Goal: Communication & Community: Answer question/provide support

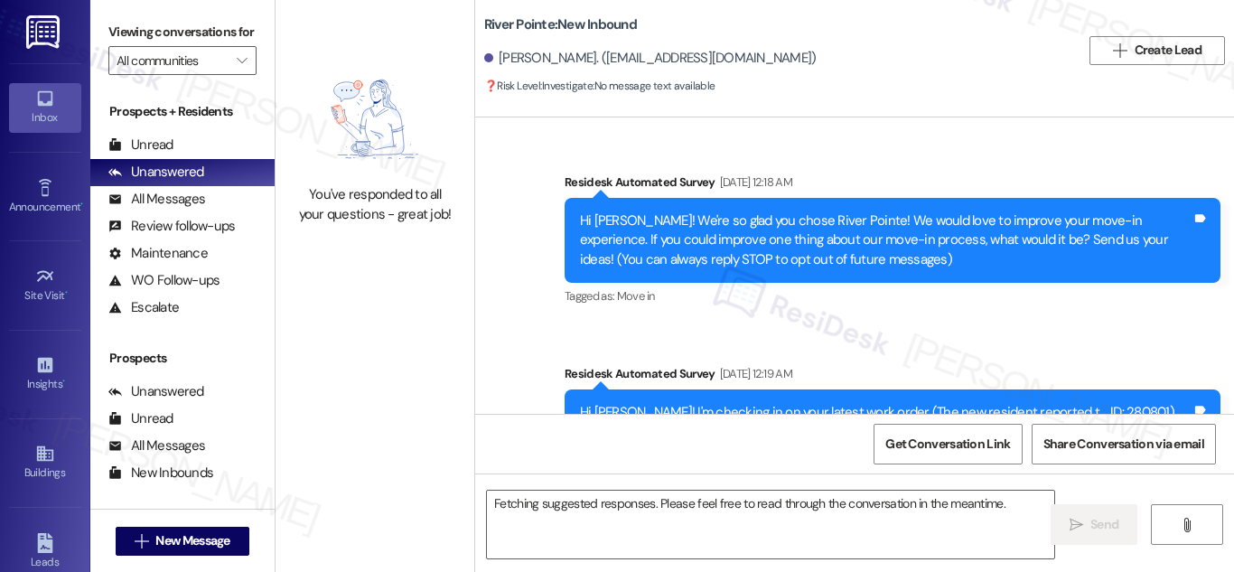
scroll to position [5049, 0]
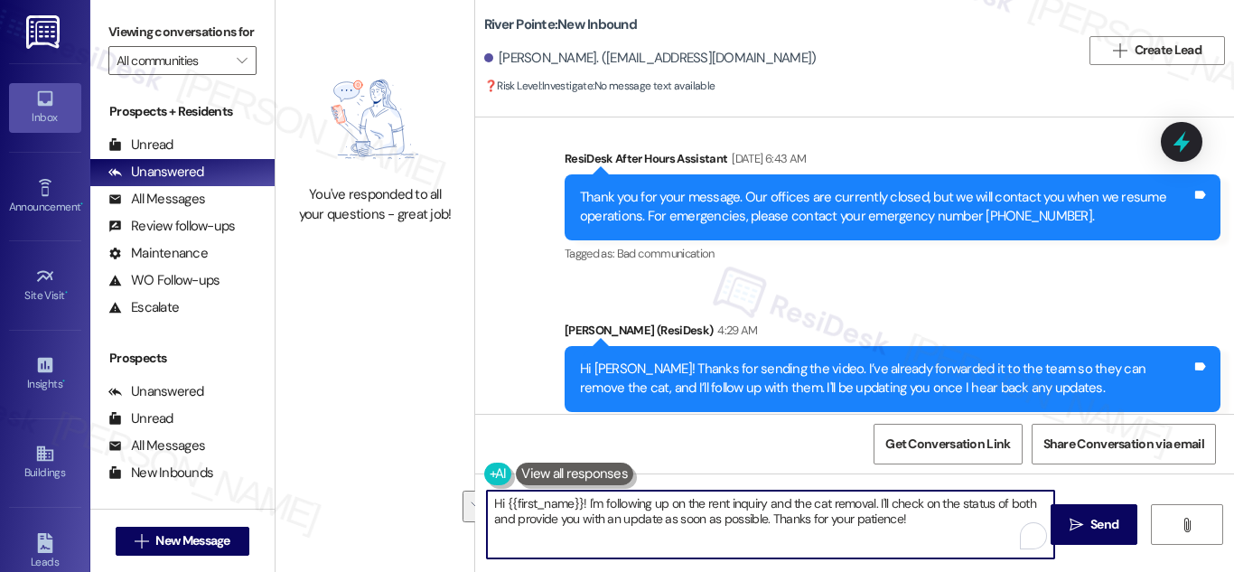
drag, startPoint x: 585, startPoint y: 502, endPoint x: 945, endPoint y: 534, distance: 361.0
click at [945, 534] on textarea "Hi {{first_name}}! I'm following up on the rent inquiry and the cat removal. I'…" at bounding box center [770, 525] width 567 height 68
click at [623, 515] on textarea "Hi {{first_name}}! I'm following up on the rent inquiry and the cat removal. I'…" at bounding box center [770, 525] width 567 height 68
drag, startPoint x: 585, startPoint y: 504, endPoint x: 761, endPoint y: 529, distance: 177.0
click at [761, 529] on textarea "Hi {{first_name}}! I'm following up on the rent inquiry and the cat removal. I'…" at bounding box center [770, 525] width 567 height 68
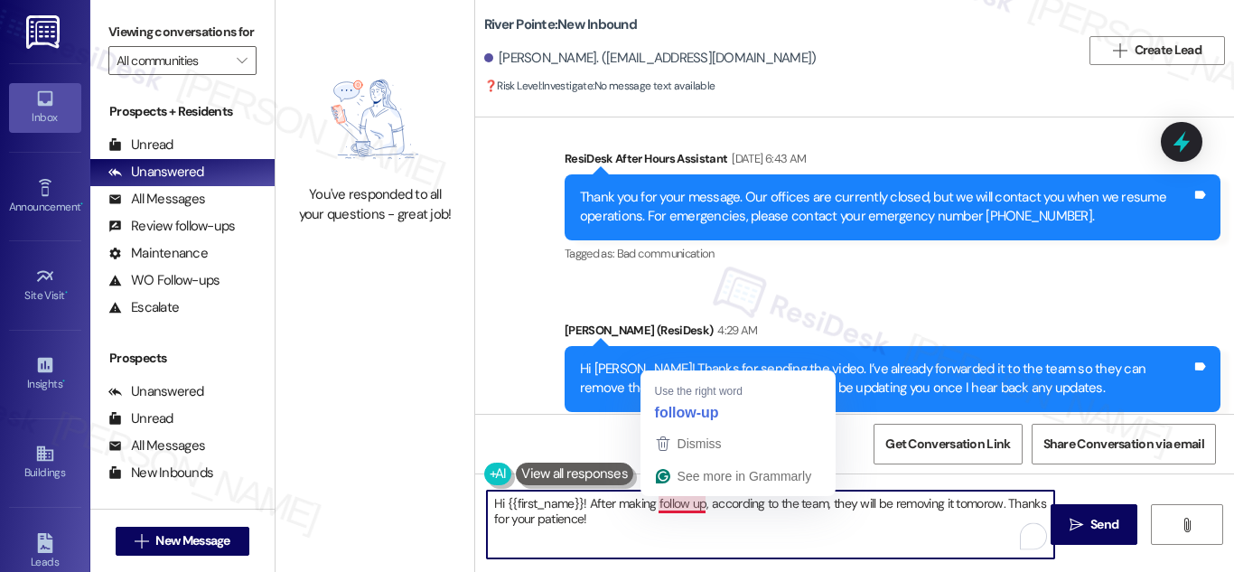
click at [679, 501] on textarea "Hi {{first_name}}! After making follow up, according to the team, they will be …" at bounding box center [770, 525] width 567 height 68
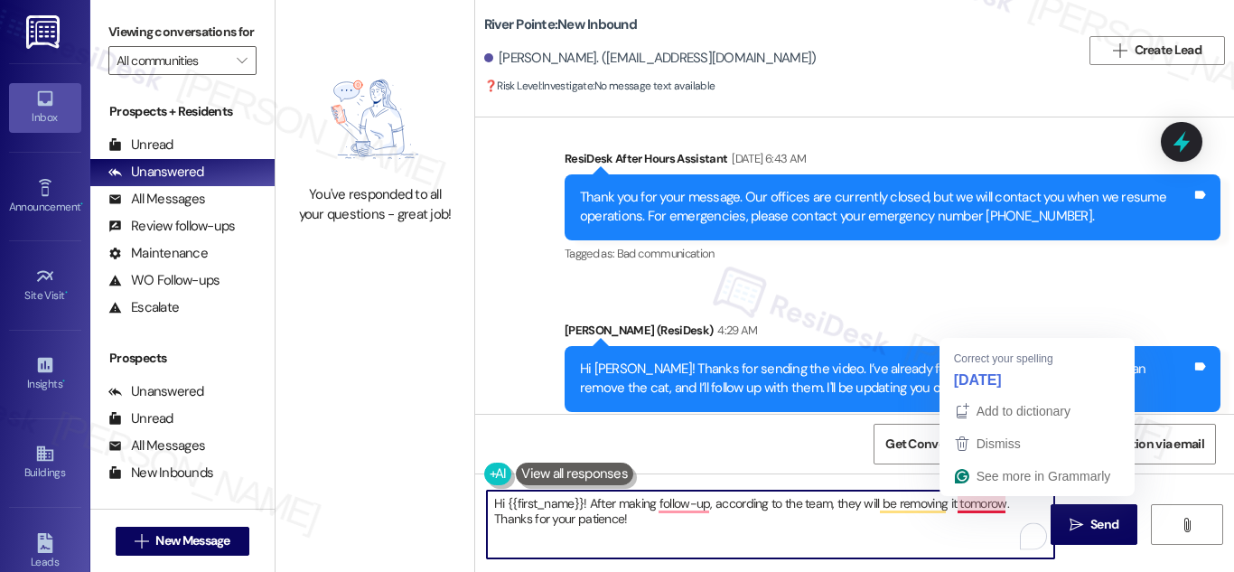
click at [974, 510] on textarea "Hi {{first_name}}! After making follow-up, according to the team, they will be …" at bounding box center [770, 525] width 567 height 68
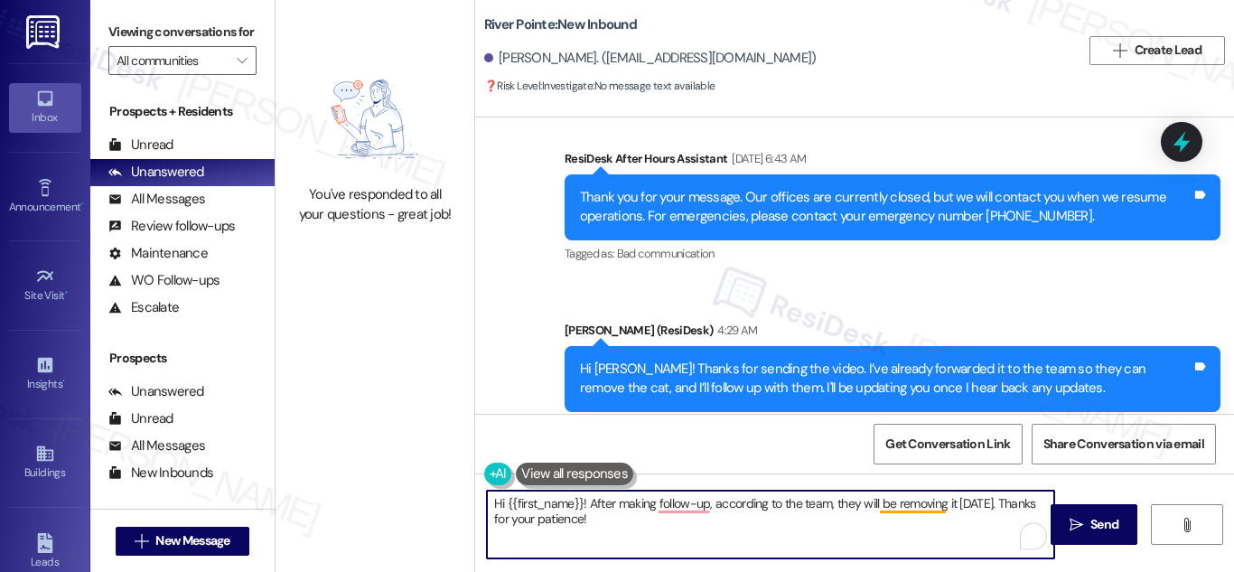
click at [922, 507] on textarea "Hi {{first_name}}! After making follow-up, according to the team, they will be …" at bounding box center [770, 525] width 567 height 68
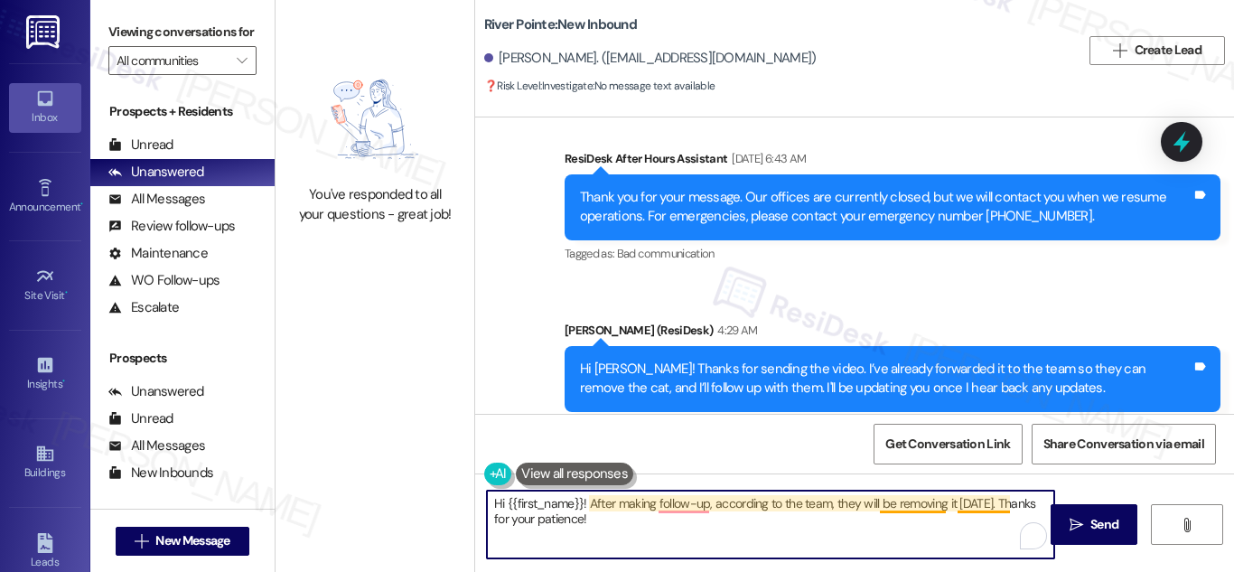
click at [972, 509] on textarea "Hi {{first_name}}! After making follow-up, according to the team, they will be …" at bounding box center [770, 525] width 567 height 68
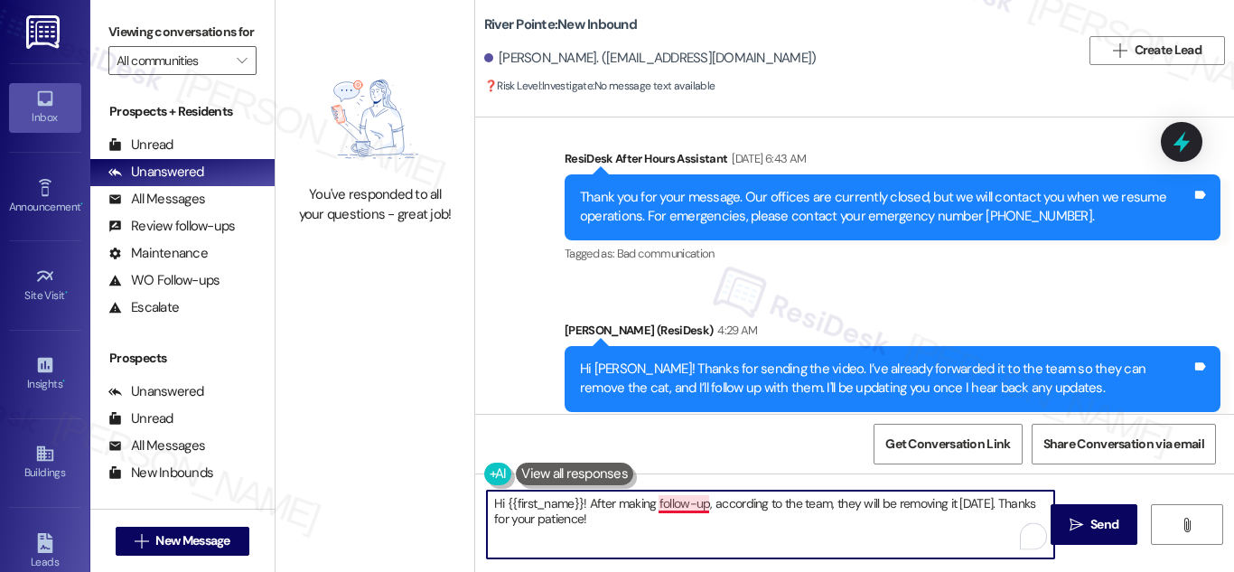
click at [687, 505] on textarea "Hi {{first_name}}! After making follow-up, according to the team, they will be …" at bounding box center [770, 525] width 567 height 68
click at [865, 536] on textarea "Hi {{first_name}}! After making a follow-up, according to the team, they will b…" at bounding box center [770, 525] width 567 height 68
click at [694, 520] on textarea "Hi {{first_name}}! After making a follow-up, according to the team, they will b…" at bounding box center [770, 525] width 567 height 68
click at [604, 502] on textarea "Hi {{first_name}}! After making a follow-up, according to the team, they will b…" at bounding box center [770, 525] width 567 height 68
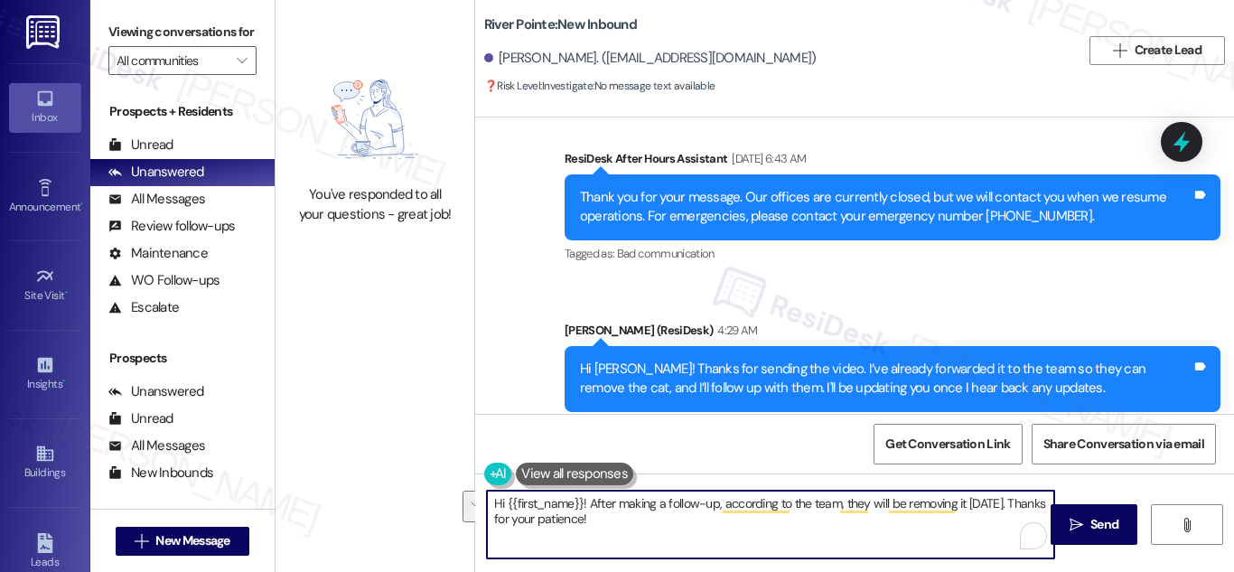
drag, startPoint x: 604, startPoint y: 502, endPoint x: 618, endPoint y: 507, distance: 15.1
click at [618, 507] on textarea "Hi {{first_name}}! After making a follow-up, according to the team, they will b…" at bounding box center [770, 525] width 567 height 68
click at [648, 508] on textarea "Hi {{first_name}}! After making a follow-up, according to the team, they will b…" at bounding box center [770, 525] width 567 height 68
type textarea "Hi {{first_name}}! After making a follow-up, according to the team, they will b…"
click at [1120, 527] on span "Send" at bounding box center [1104, 524] width 35 height 19
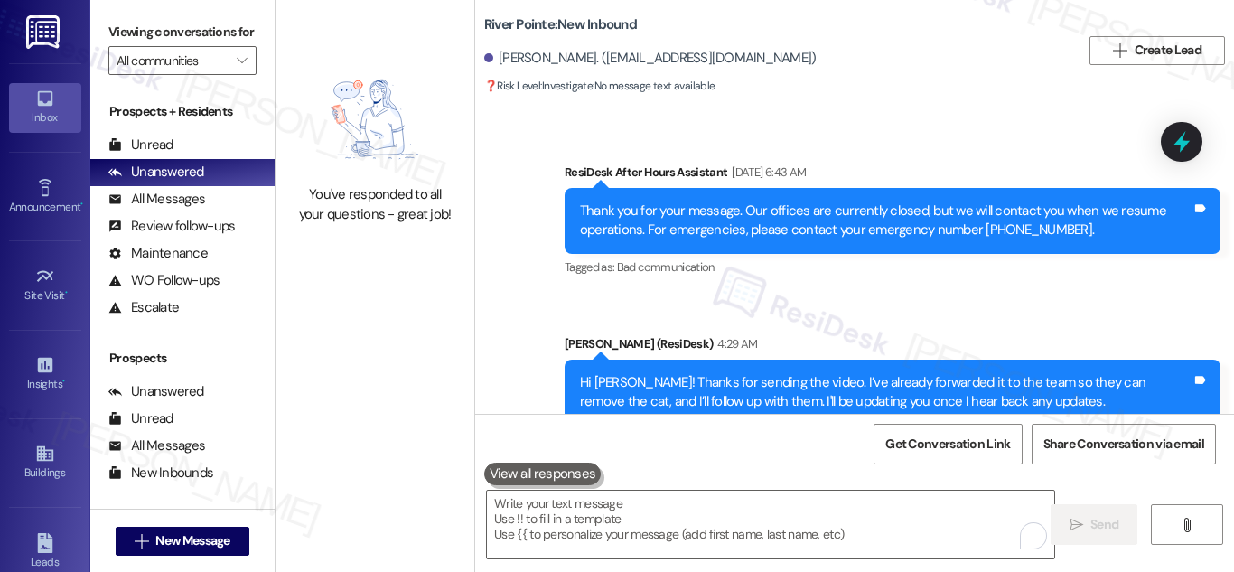
scroll to position [4326, 0]
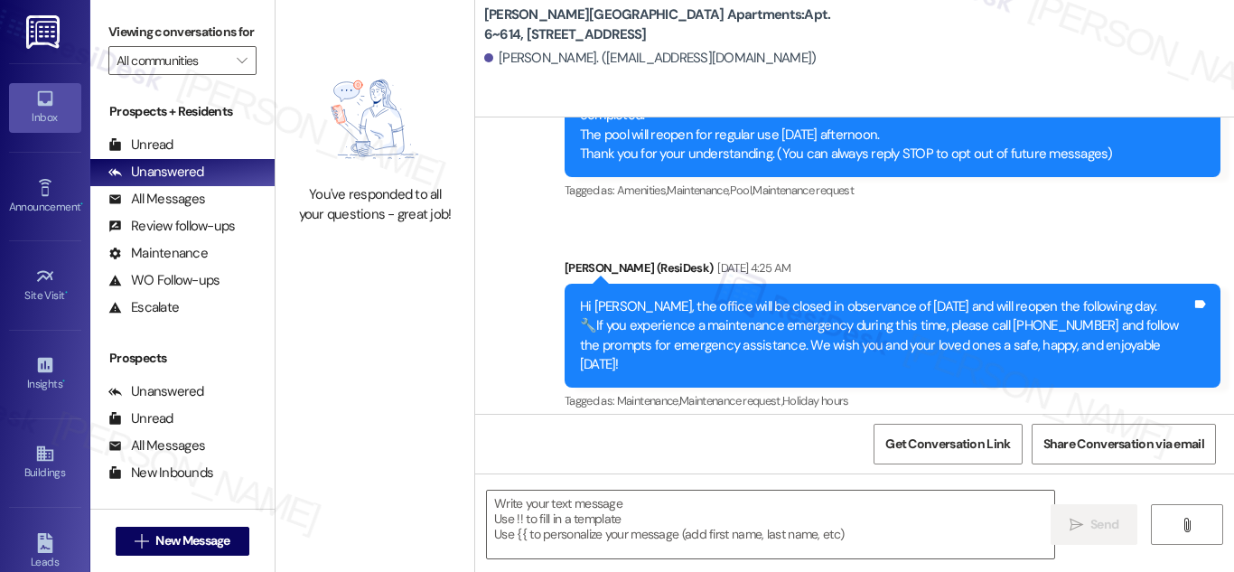
type textarea "Fetching suggested responses. Please feel free to read through the conversation…"
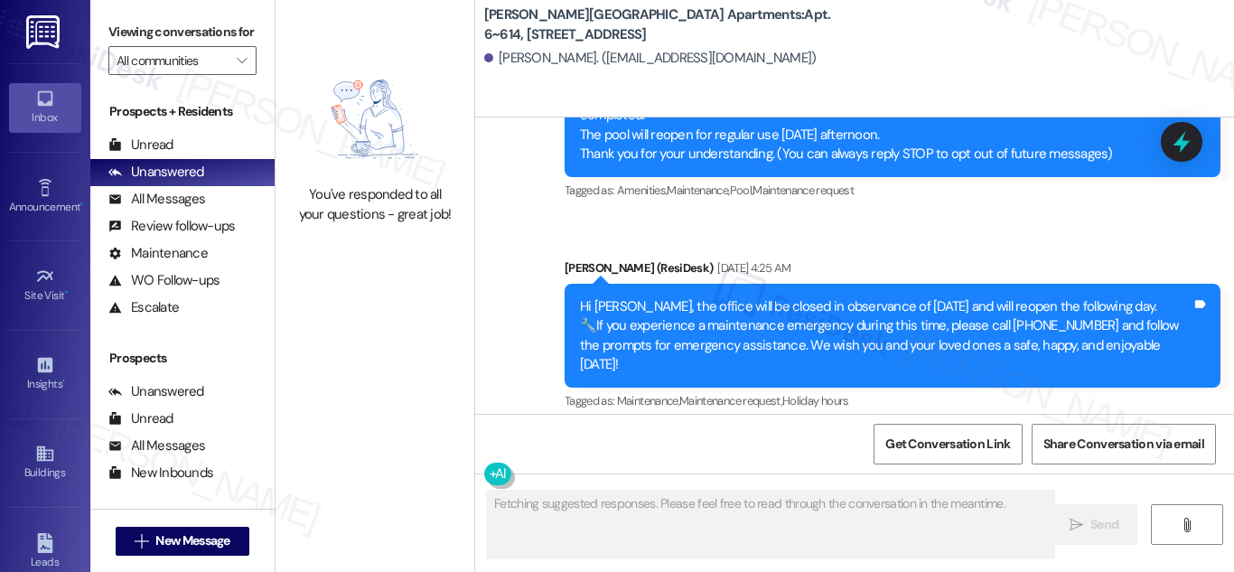
scroll to position [793, 0]
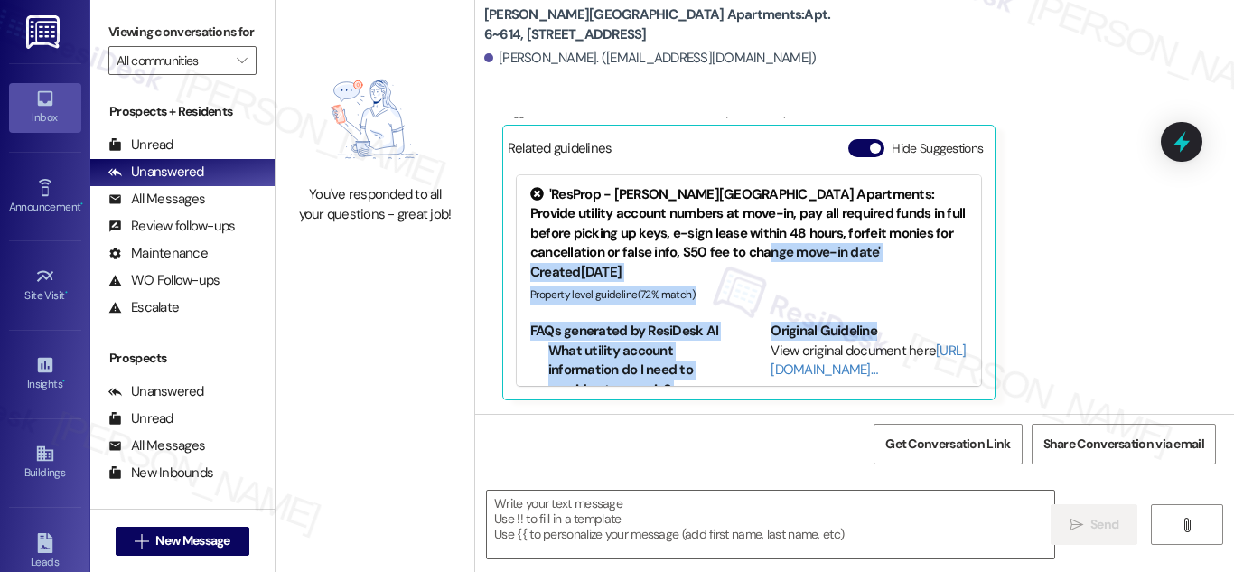
drag, startPoint x: 1227, startPoint y: 259, endPoint x: 1213, endPoint y: 274, distance: 20.4
click at [1207, 315] on div "Received via SMS Casandra Brulloths Question Aug 30, 2025 at 4:27 AM Loved “Sar…" at bounding box center [854, 159] width 759 height 509
click at [1207, 307] on div "Received via SMS Casandra Brulloths Question Aug 30, 2025 at 4:27 AM Loved “Sar…" at bounding box center [854, 159] width 759 height 509
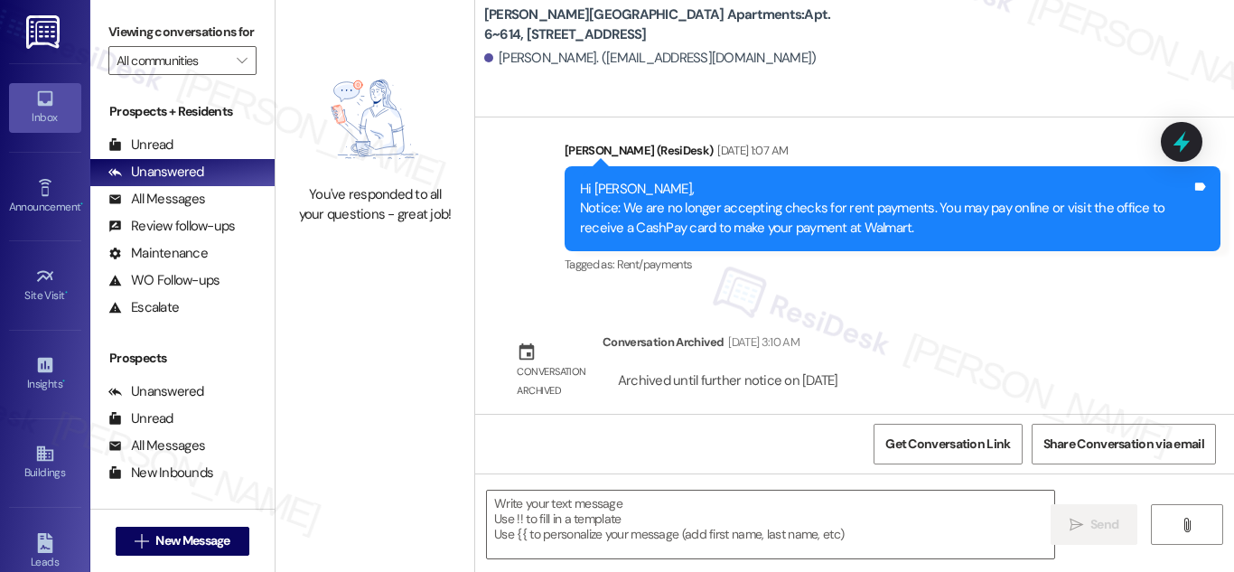
scroll to position [1725, 0]
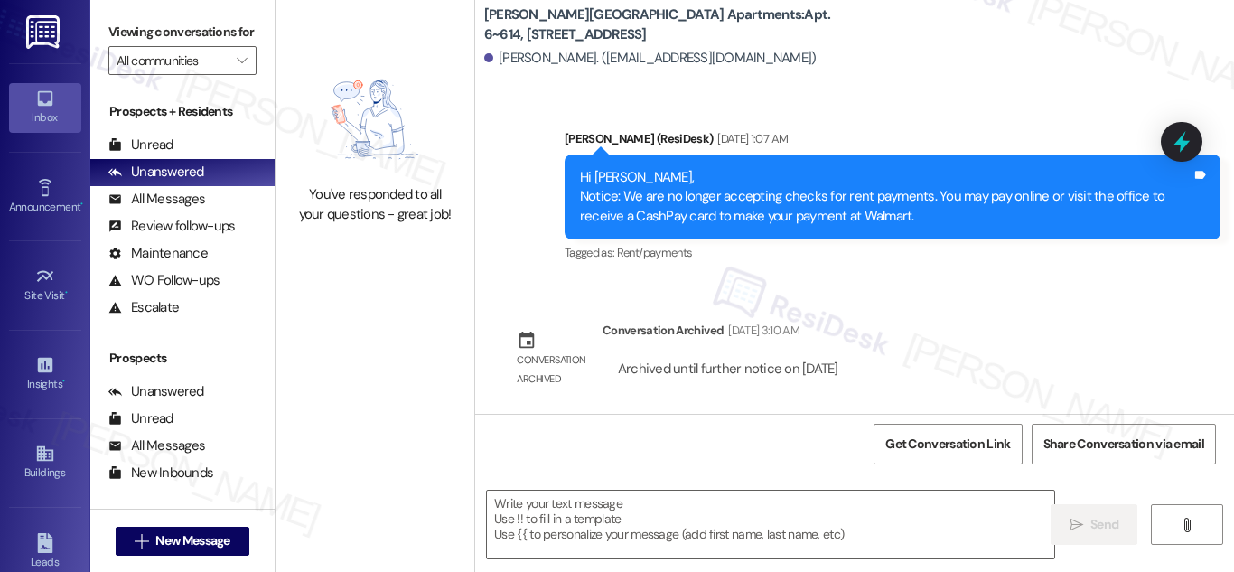
click at [1213, 403] on div "Lease started Jul 15, 2024 at 8:00 AM Announcement, sent via SMS Sarah (ResiDes…" at bounding box center [854, 265] width 759 height 296
click at [1233, 378] on div "Lease started Jul 15, 2024 at 8:00 AM Announcement, sent via SMS Sarah (ResiDes…" at bounding box center [854, 265] width 759 height 296
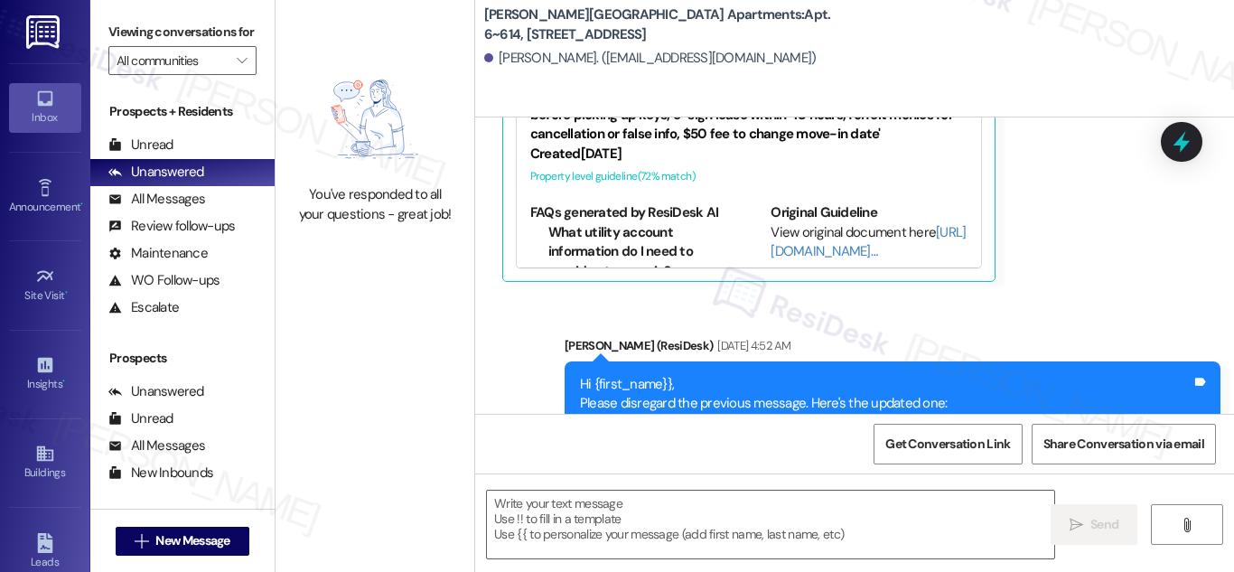
scroll to position [886, 0]
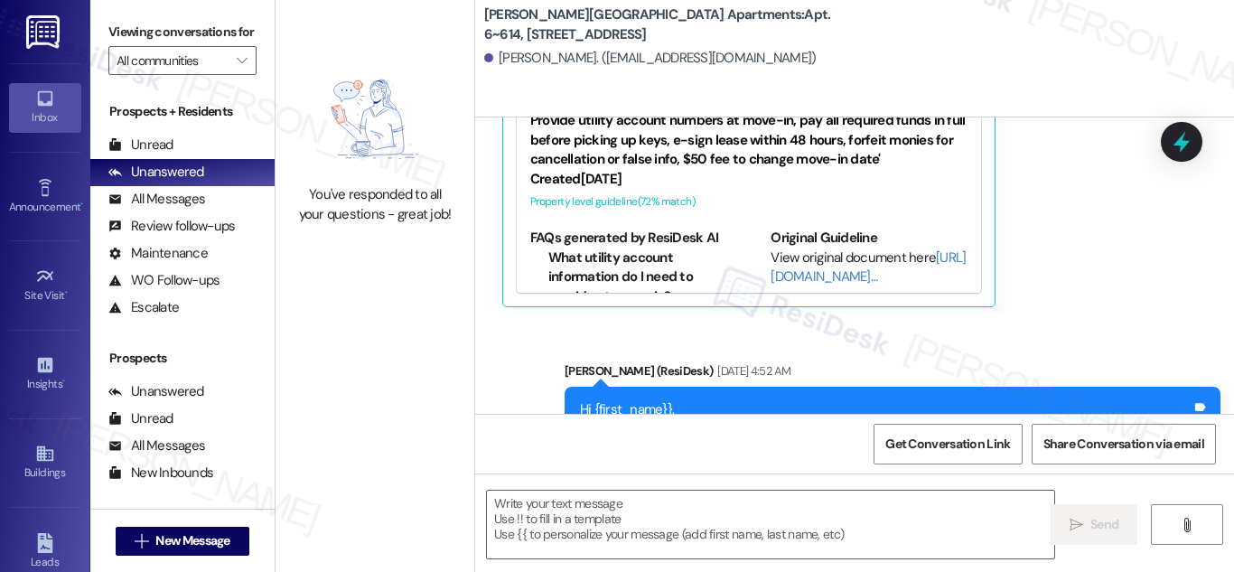
drag, startPoint x: 1194, startPoint y: 266, endPoint x: 989, endPoint y: 195, distance: 216.0
click at [1185, 258] on div "Received via SMS Casandra Brulloths Question Aug 30, 2025 at 4:27 AM Loved “Sar…" at bounding box center [854, 66] width 759 height 509
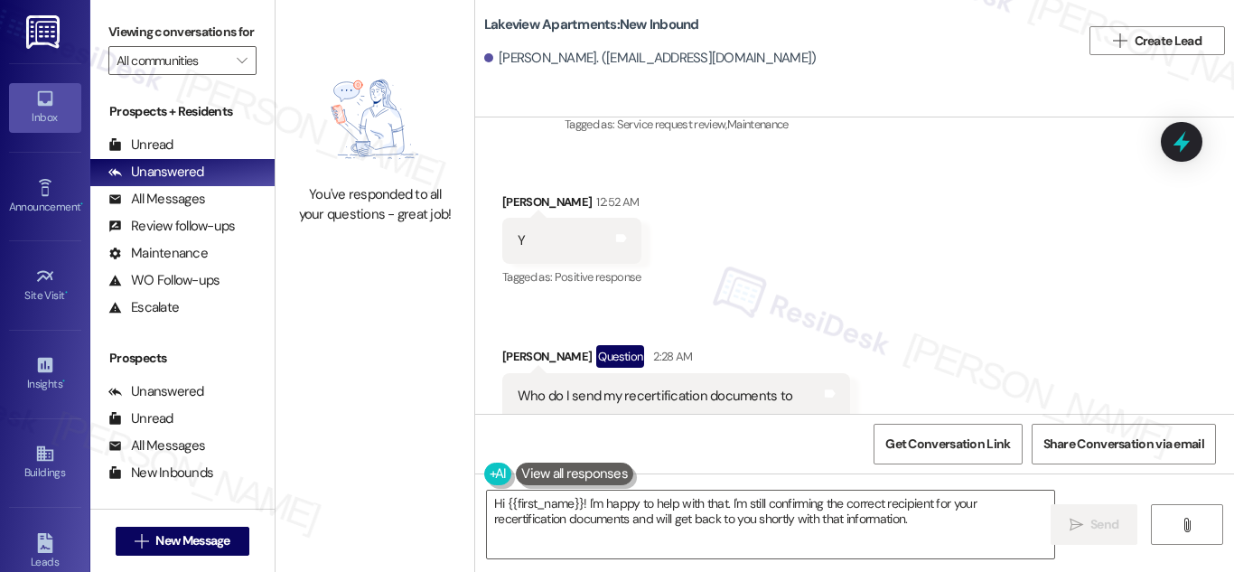
scroll to position [18536, 0]
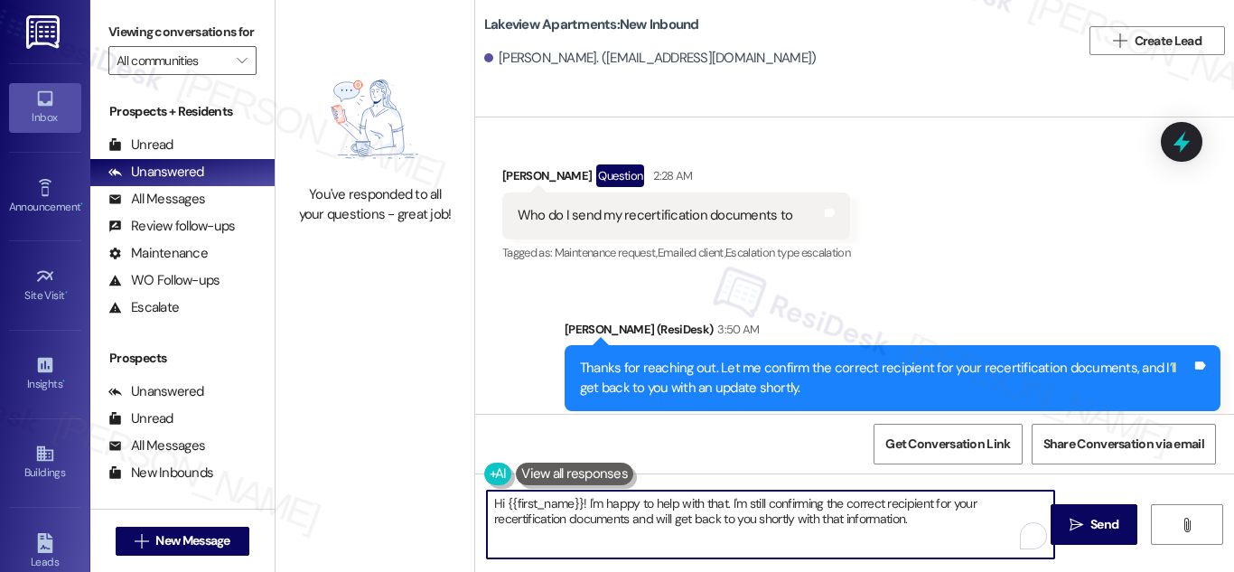
drag, startPoint x: 585, startPoint y: 501, endPoint x: 971, endPoint y: 549, distance: 389.7
click at [968, 547] on textarea "Hi {{first_name}}! I'm happy to help with that. I'm still confirming the correc…" at bounding box center [770, 525] width 567 height 68
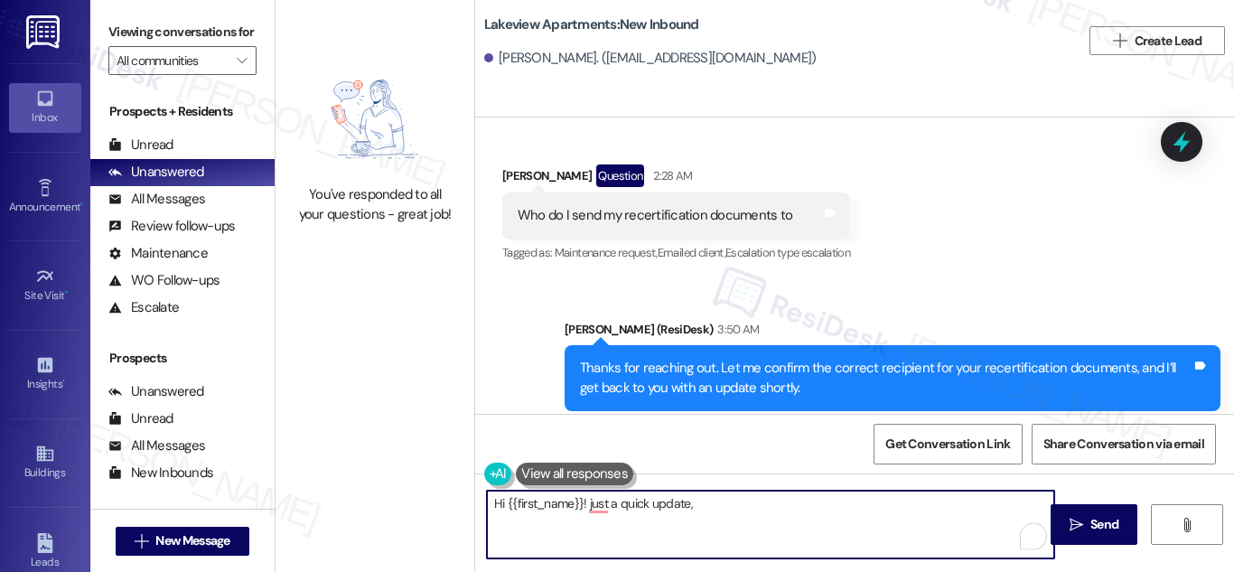
paste textarea "documents were received by Ms. Howard."
click at [689, 504] on textarea "Hi {{first_name}}! just a quick update, documents were received by Ms. Howard." at bounding box center [770, 525] width 567 height 68
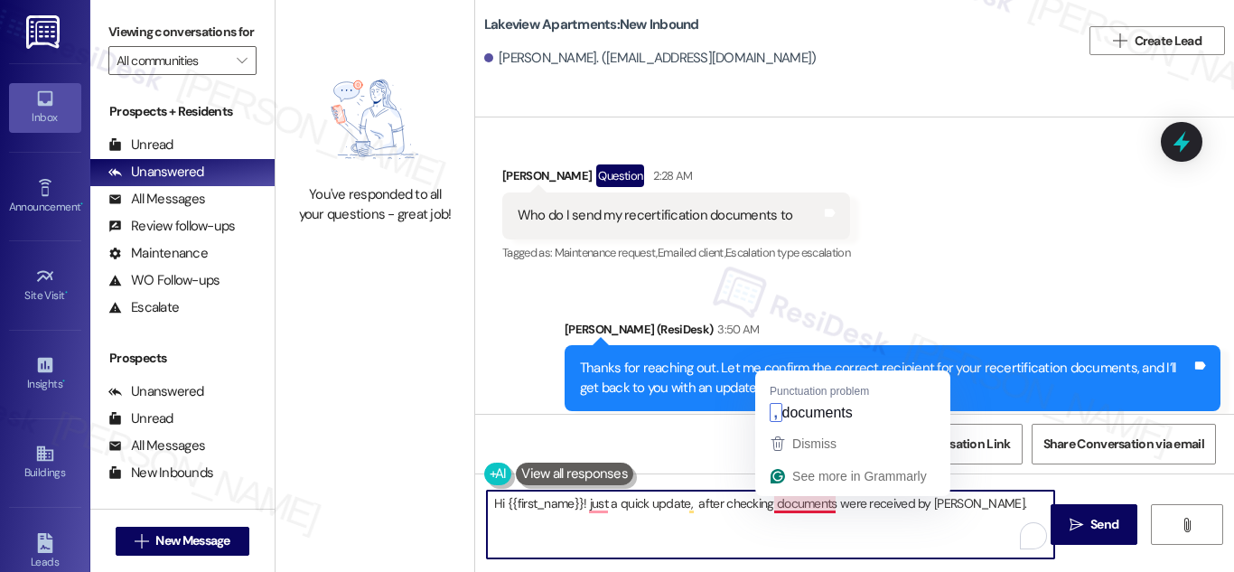
click at [787, 502] on textarea "Hi {{first_name}}! just a quick update, after checking documents were received …" at bounding box center [770, 525] width 567 height 68
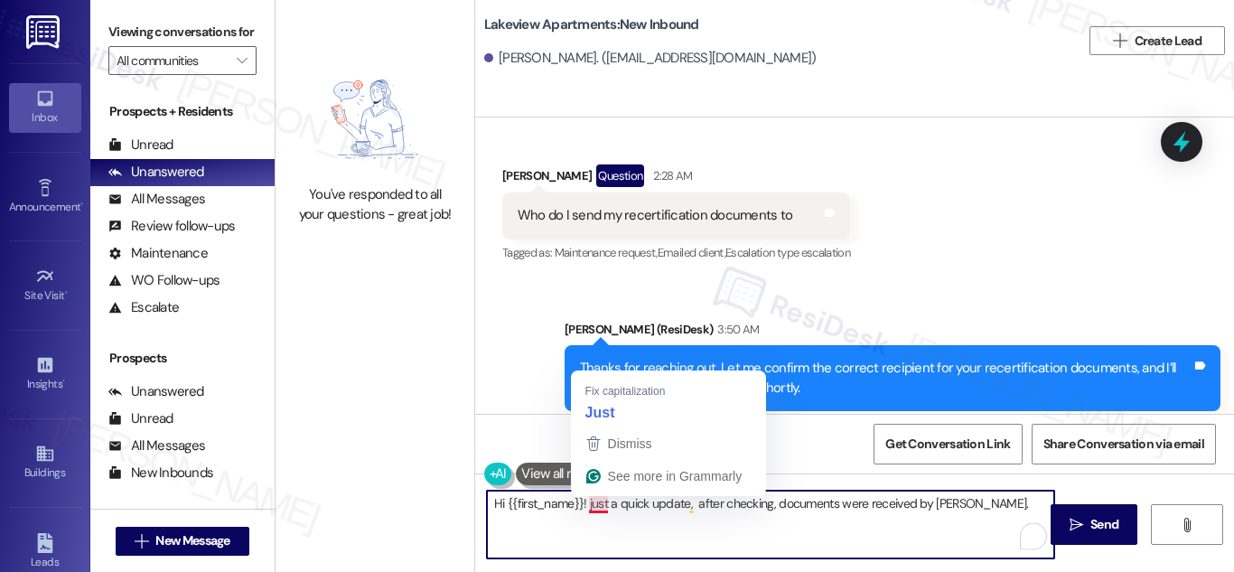
click at [597, 510] on textarea "Hi {{first_name}}! just a quick update, after checking, documents were received…" at bounding box center [770, 525] width 567 height 68
drag, startPoint x: 597, startPoint y: 510, endPoint x: 600, endPoint y: 448, distance: 62.4
click at [597, 510] on textarea "Hi {{first_name}}! just a quick update, after checking, documents were received…" at bounding box center [770, 525] width 567 height 68
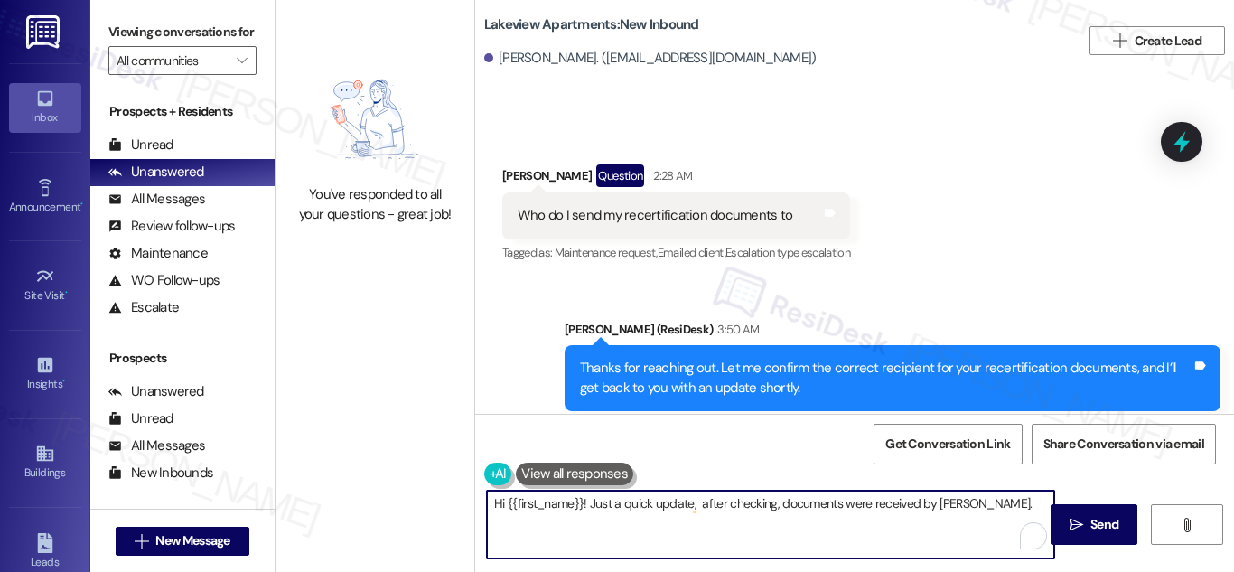
click at [1014, 508] on textarea "Hi {{first_name}}! Just a quick update, after checking, documents were received…" at bounding box center [770, 525] width 567 height 68
click at [799, 533] on textarea "Hi {{first_name}}! Just a quick update, after checking, documents were received…" at bounding box center [770, 525] width 567 height 68
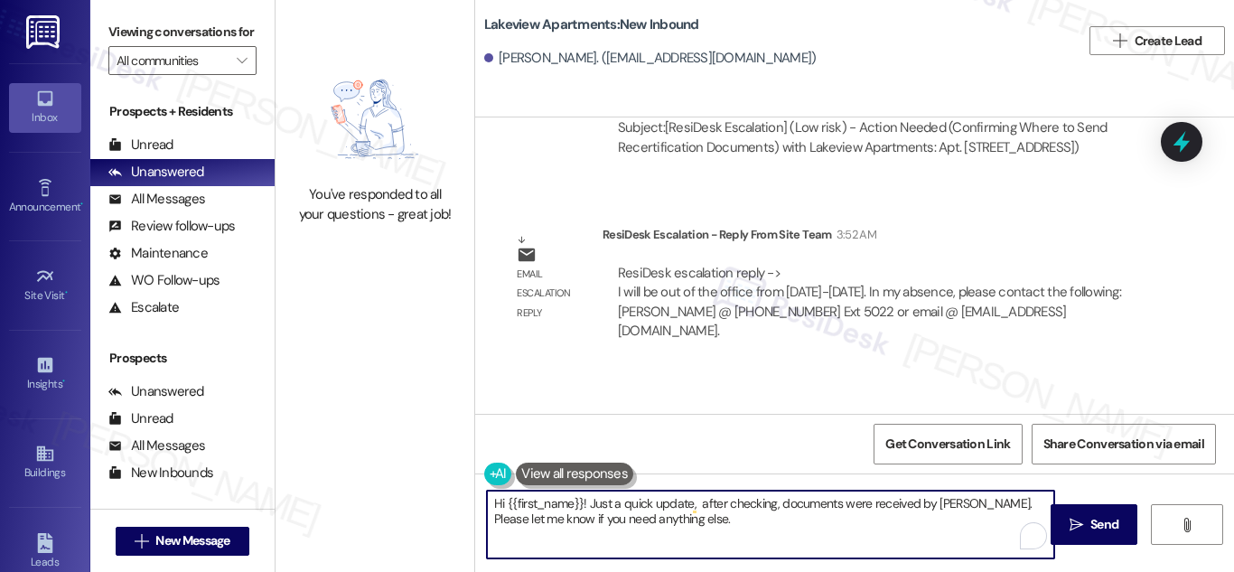
scroll to position [19087, 0]
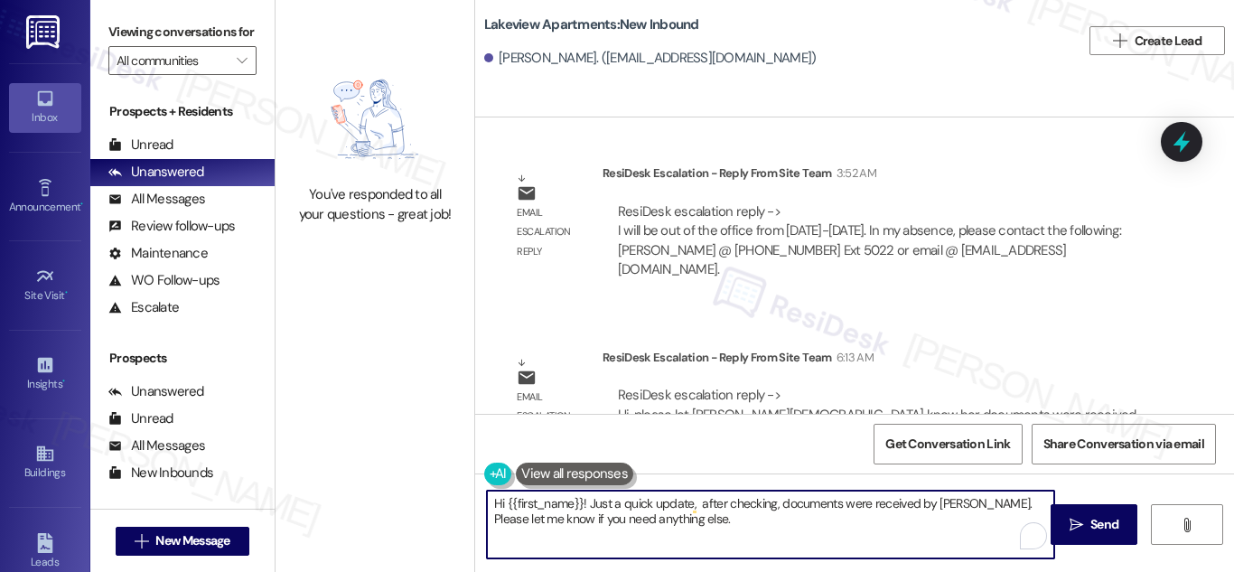
drag, startPoint x: 845, startPoint y: 522, endPoint x: 744, endPoint y: 510, distance: 101.9
click at [845, 521] on textarea "Hi {{first_name}}! Just a quick update, after checking, documents were received…" at bounding box center [770, 525] width 567 height 68
drag, startPoint x: 585, startPoint y: 504, endPoint x: 707, endPoint y: 530, distance: 123.9
click at [707, 530] on textarea "Hi {{first_name}}! Just a quick update, after checking, documents were received…" at bounding box center [770, 525] width 567 height 68
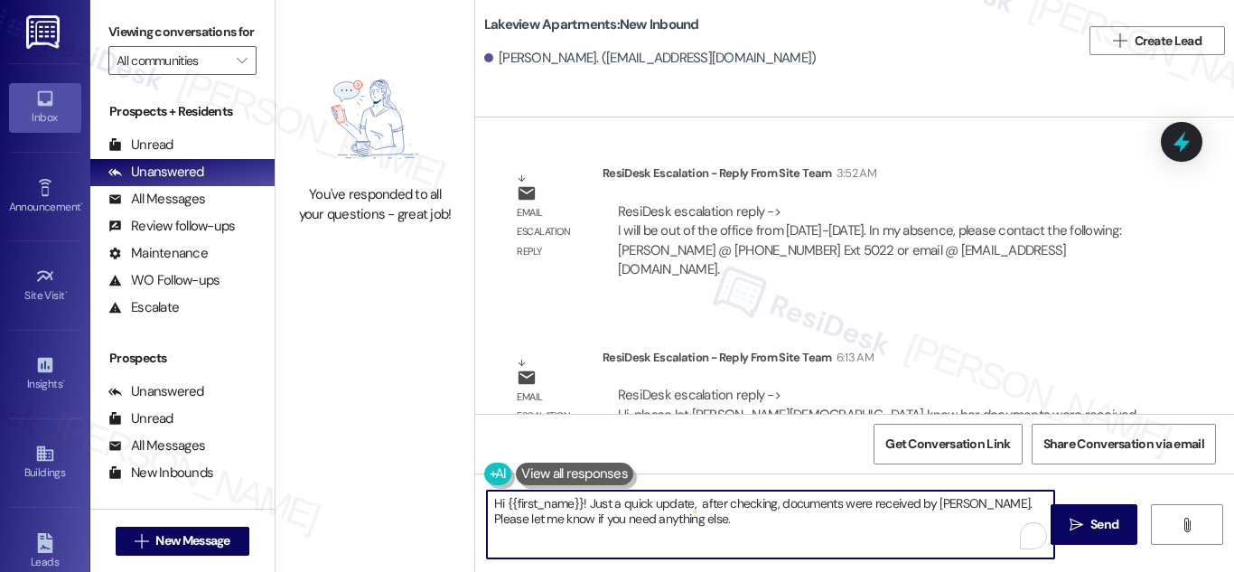
click at [750, 522] on textarea "Hi {{first_name}}! Just a quick update, after checking, documents were received…" at bounding box center [770, 525] width 567 height 68
type textarea "Hi {{first_name}}! Just a quick update, after checking, documents were received…"
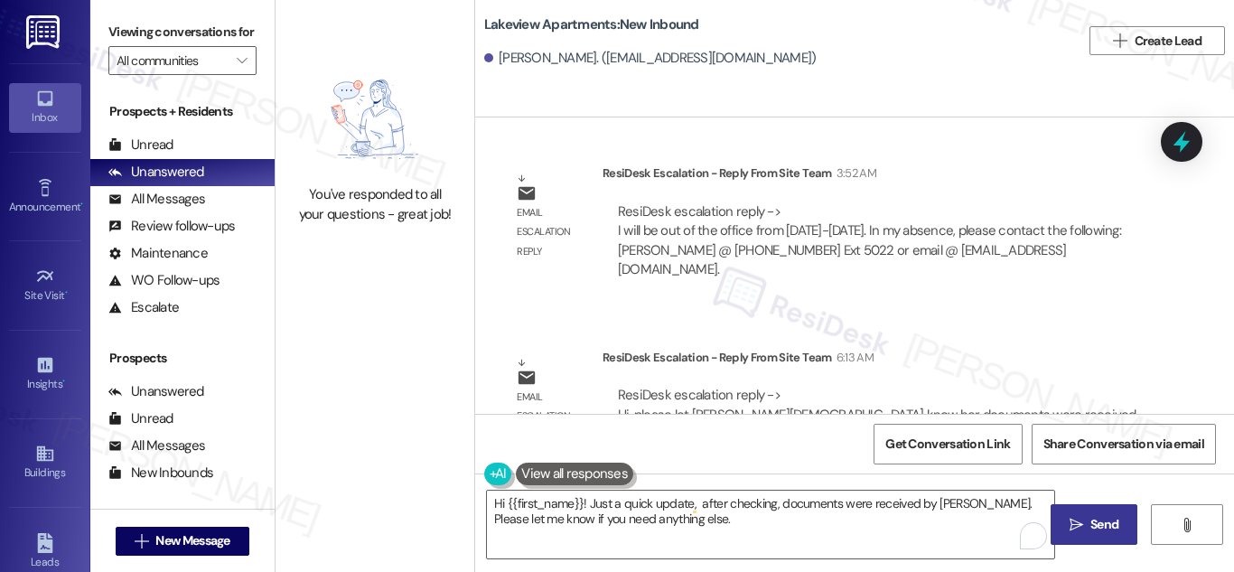
click at [1107, 525] on span "Send" at bounding box center [1105, 524] width 28 height 19
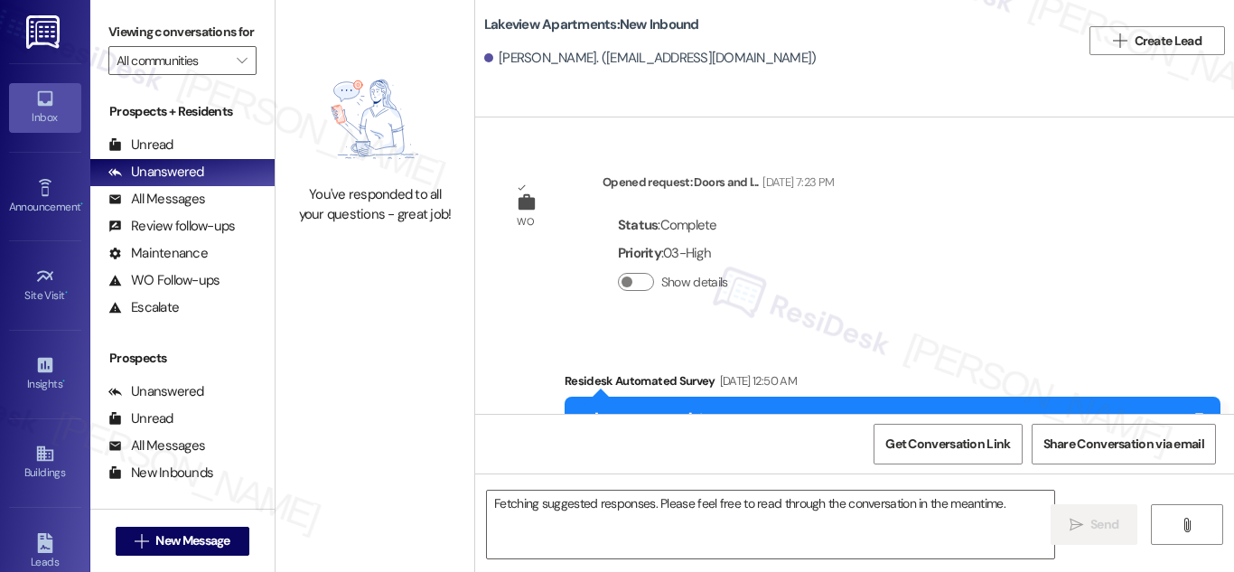
scroll to position [19259, 0]
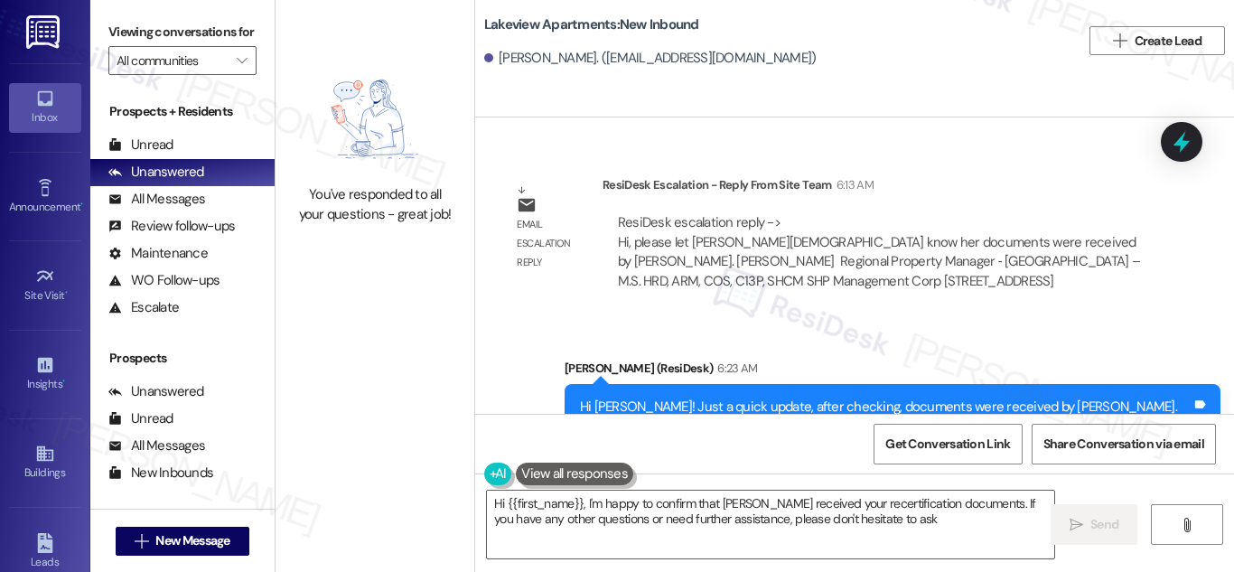
type textarea "Hi {{first_name}}, I'm happy to confirm that [PERSON_NAME] received your recert…"
